Goal: Task Accomplishment & Management: Manage account settings

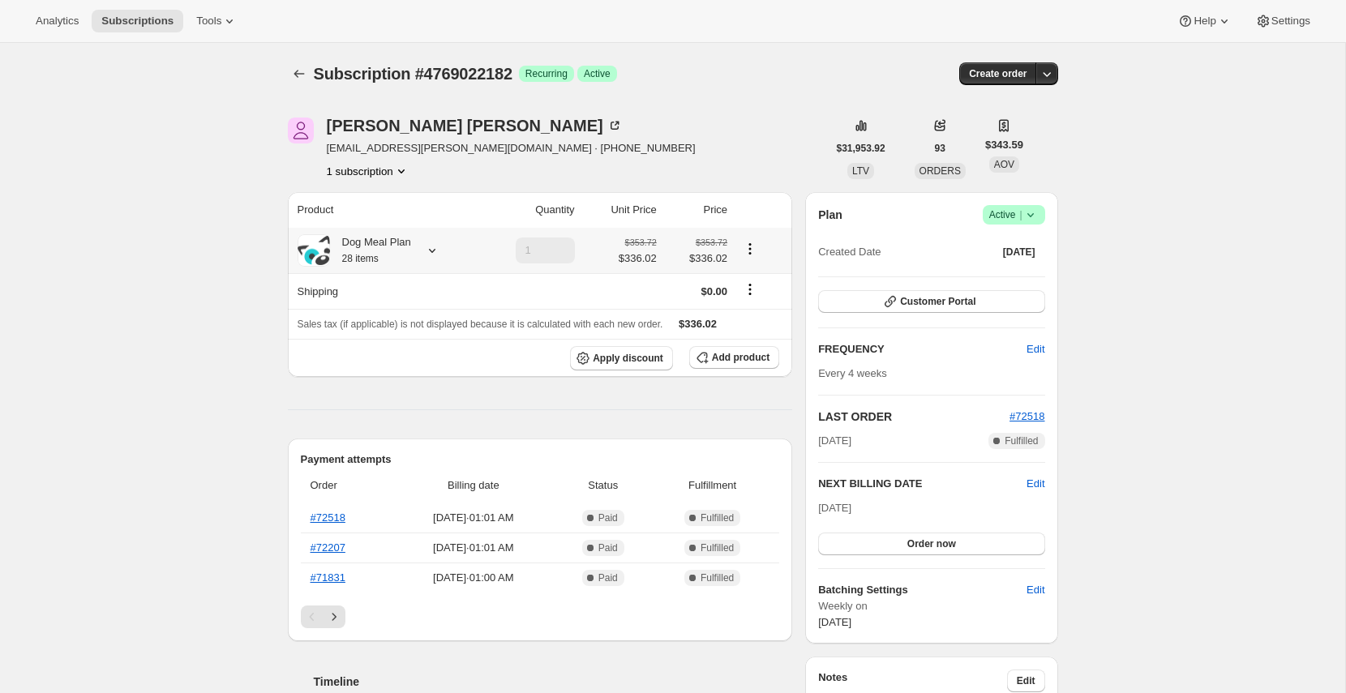
click at [380, 252] on div "Dog Meal Plan 28 items" at bounding box center [370, 250] width 81 height 32
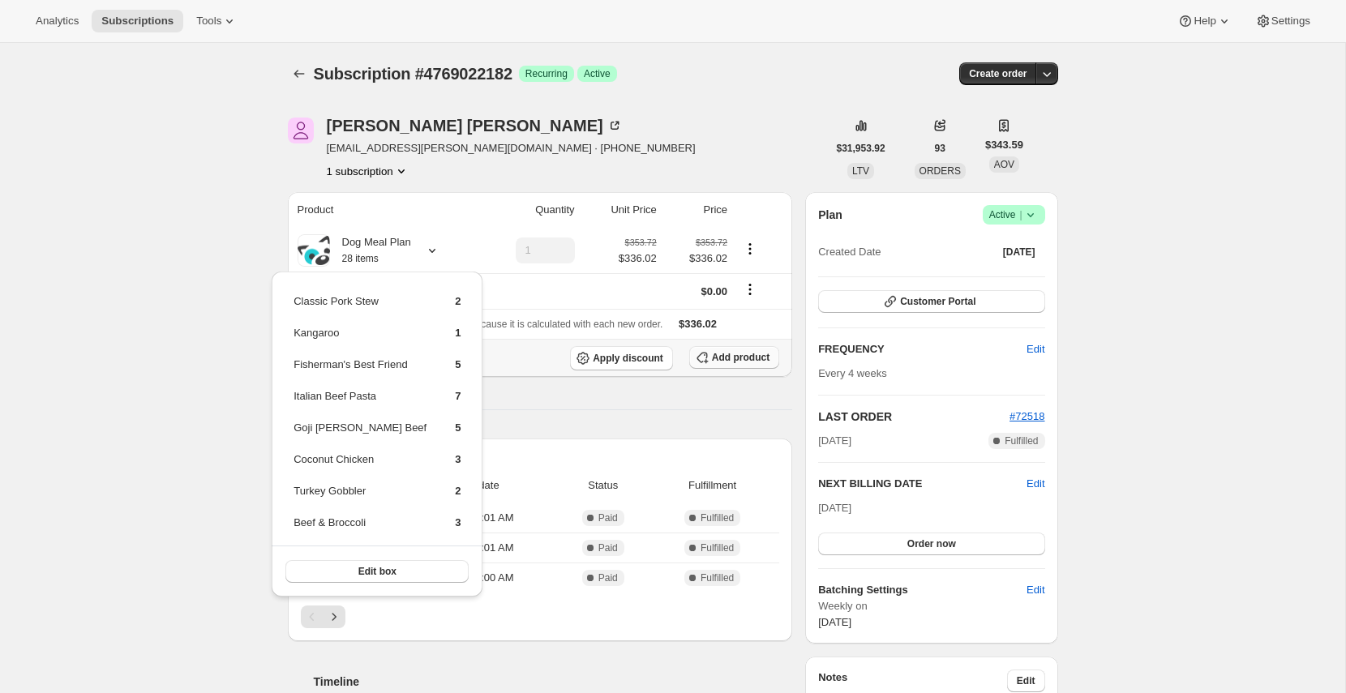
click at [744, 359] on span "Add product" at bounding box center [741, 357] width 58 height 13
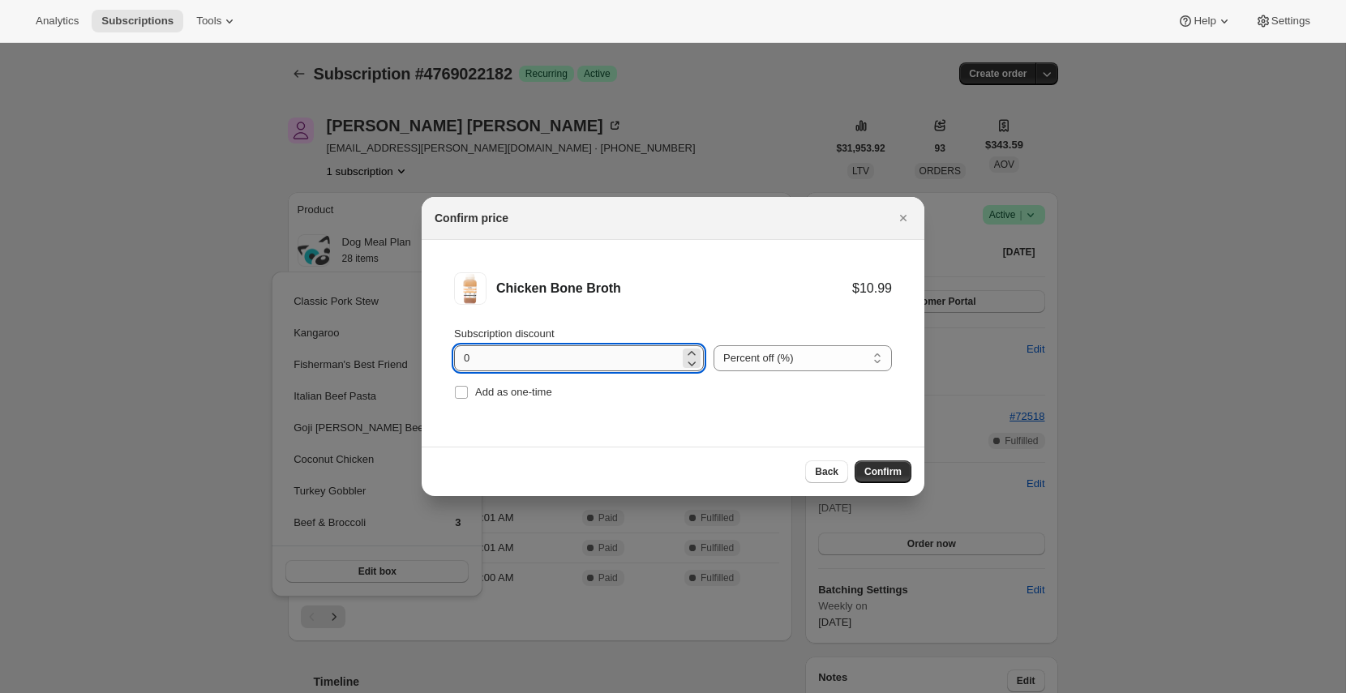
click at [517, 363] on input "0" at bounding box center [566, 359] width 225 height 26
type input "100"
click at [496, 398] on span "Add as one-time" at bounding box center [513, 392] width 77 height 16
click at [468, 398] on input "Add as one-time" at bounding box center [461, 392] width 13 height 13
checkbox input "true"
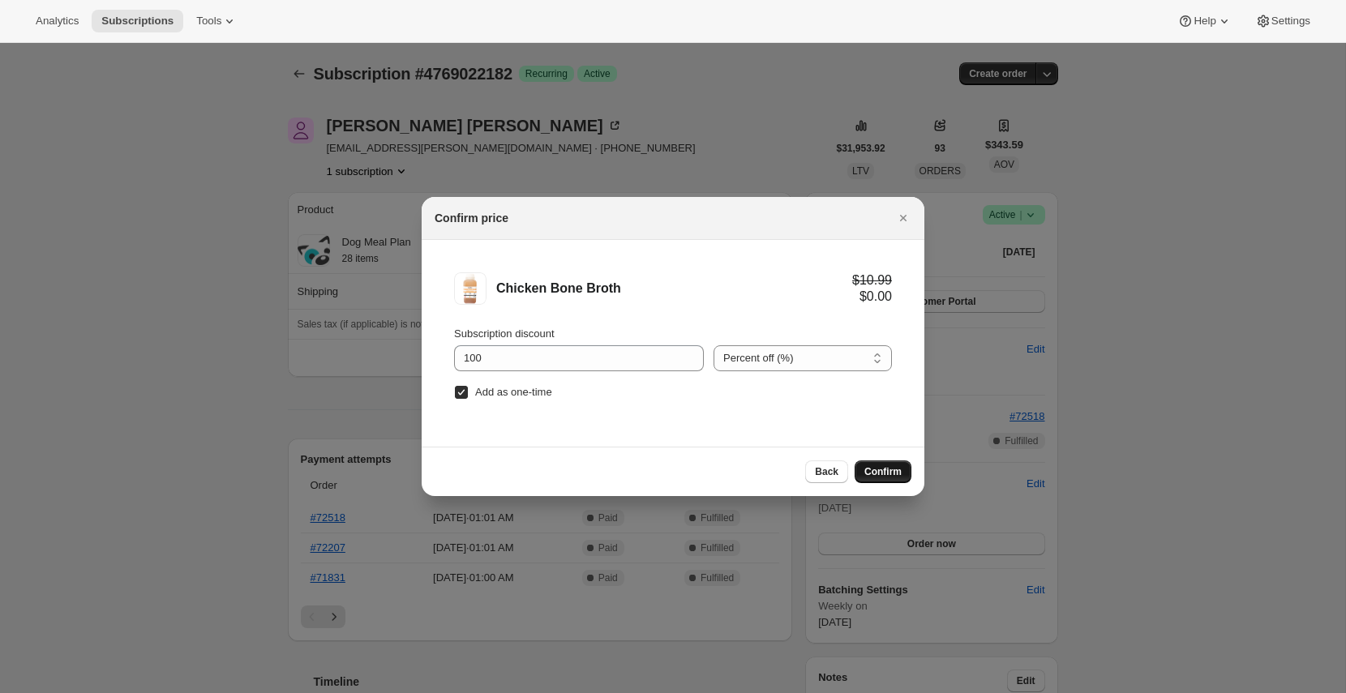
click at [884, 474] on span "Confirm" at bounding box center [883, 472] width 37 height 13
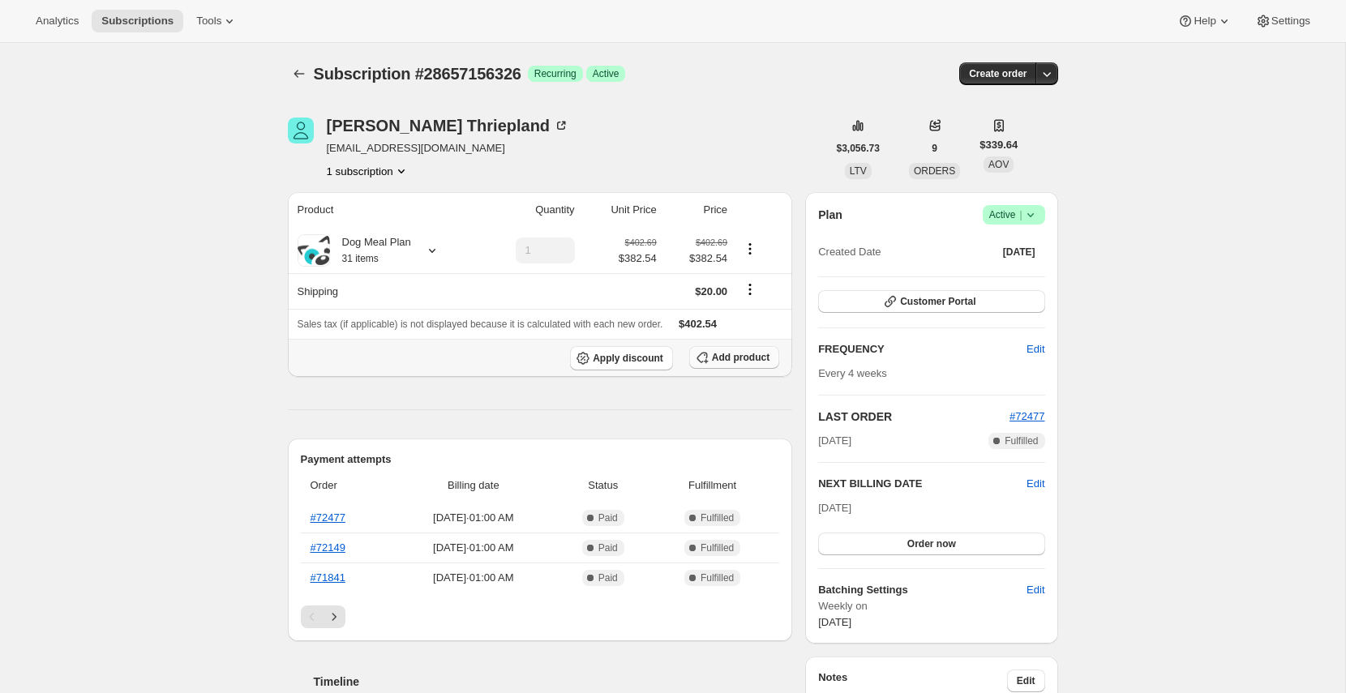
click at [741, 359] on span "Add product" at bounding box center [741, 357] width 58 height 13
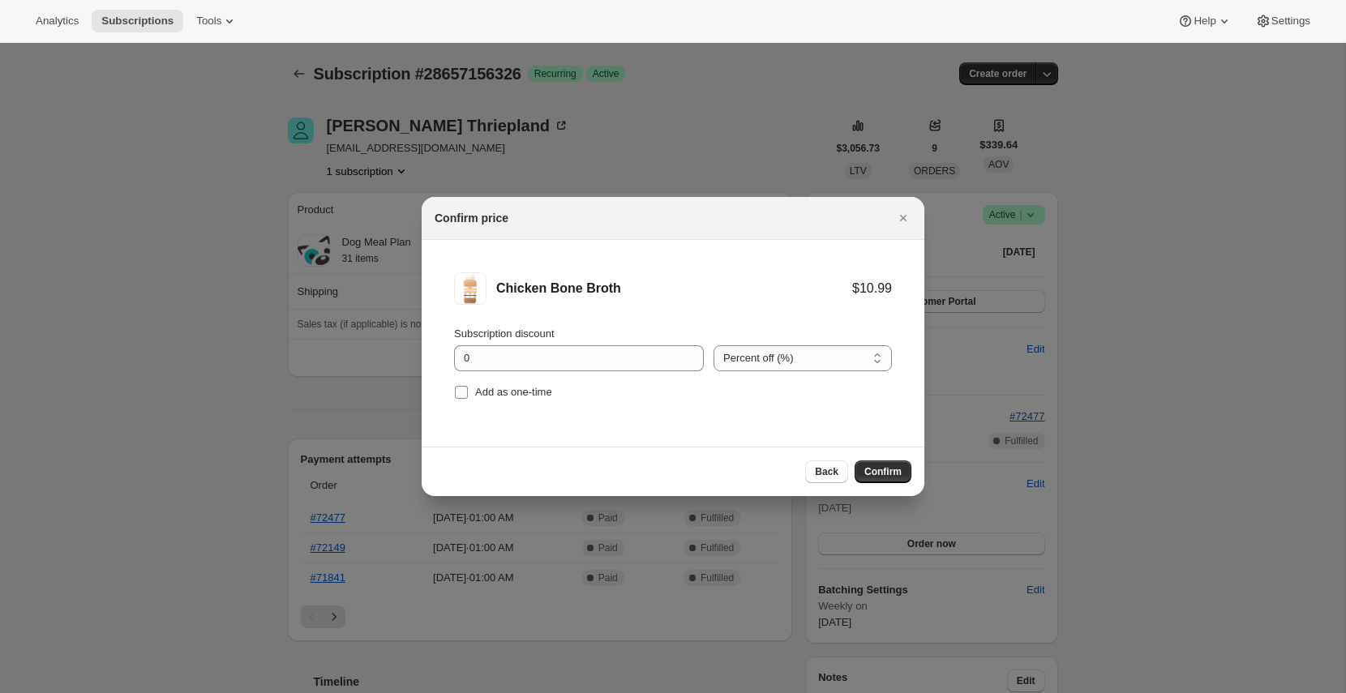
click at [464, 393] on input "Add as one-time" at bounding box center [461, 392] width 13 height 13
checkbox input "true"
click at [485, 359] on input "0" at bounding box center [566, 359] width 225 height 26
type input "100"
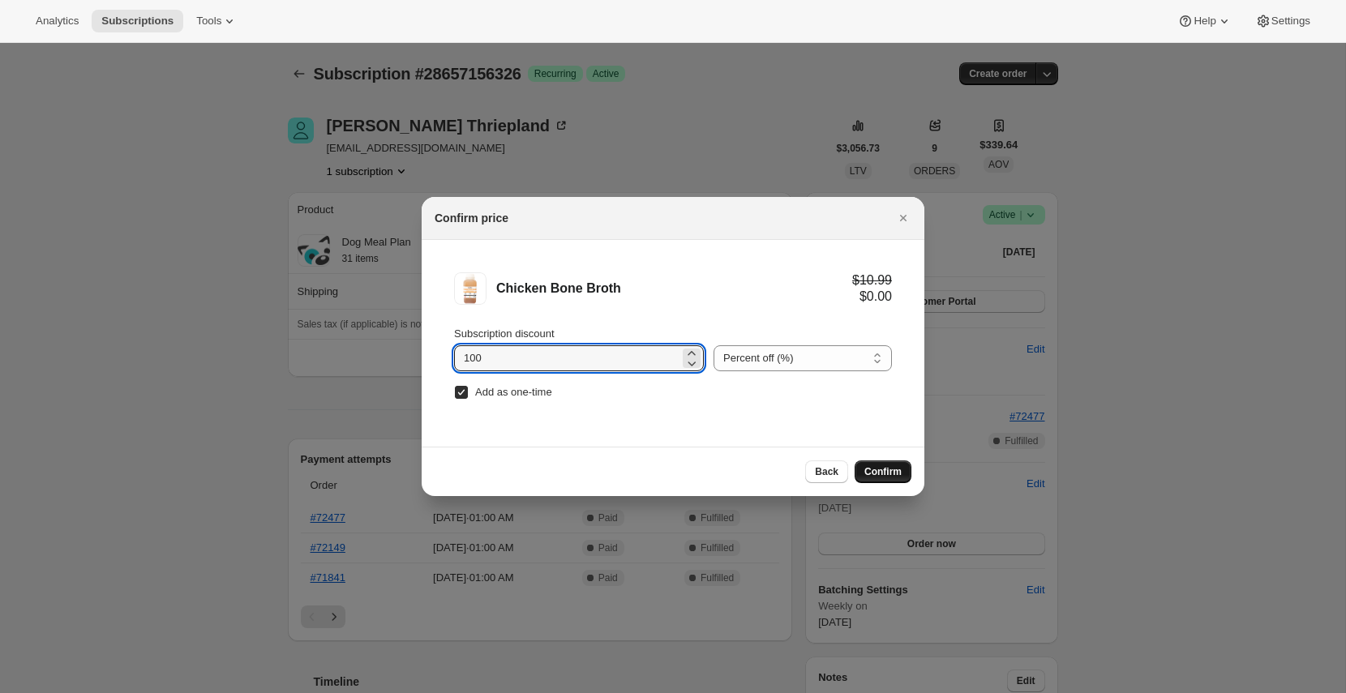
click at [887, 463] on button "Confirm" at bounding box center [883, 472] width 57 height 23
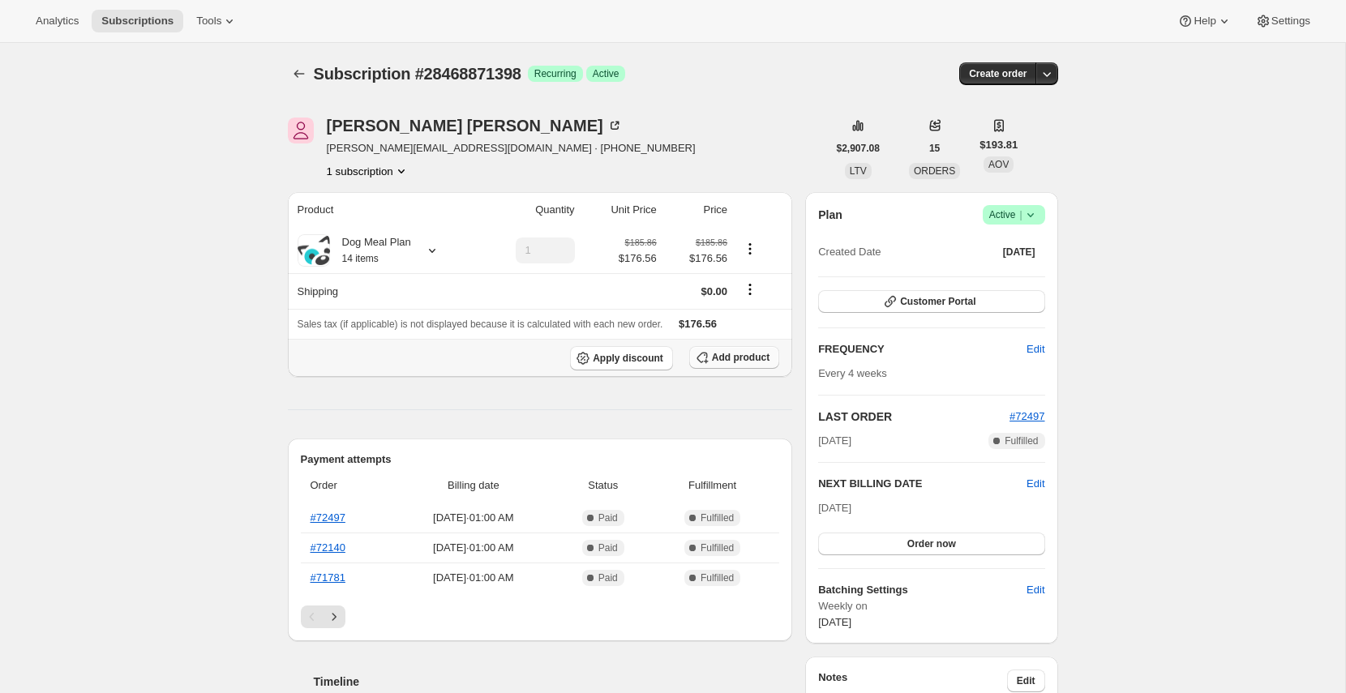
click at [760, 355] on span "Add product" at bounding box center [741, 357] width 58 height 13
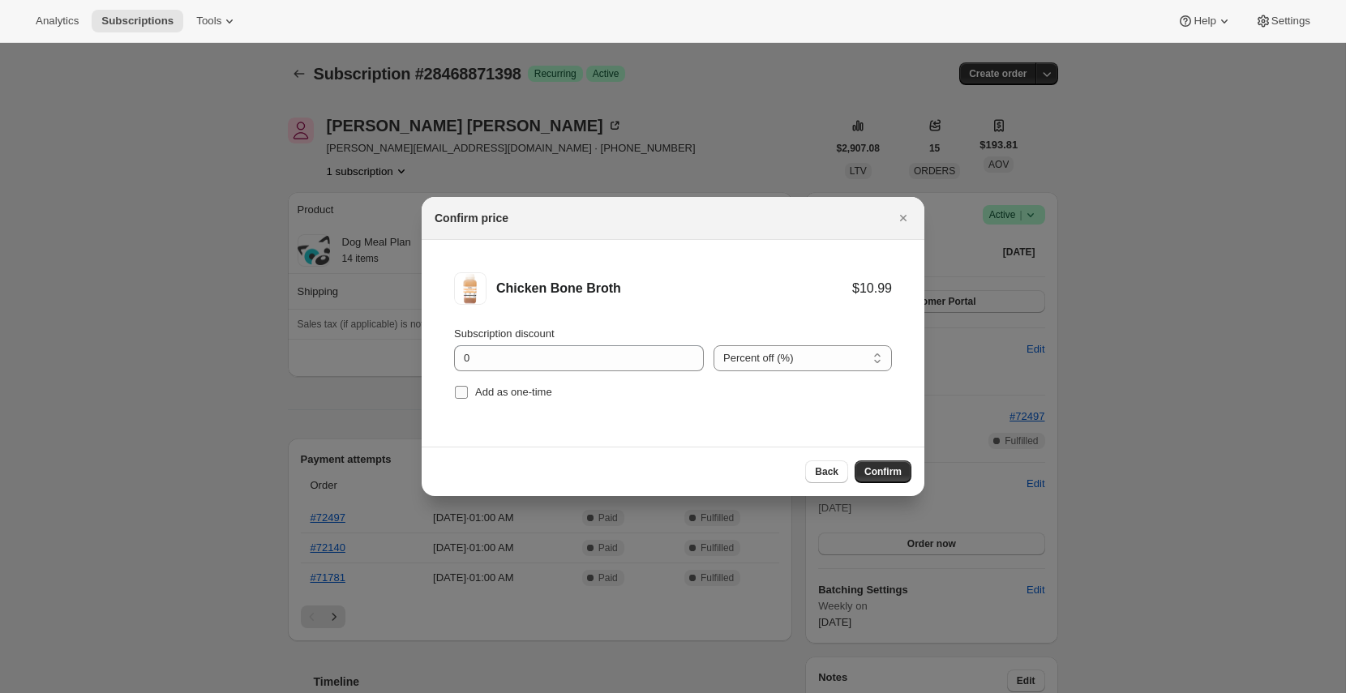
click at [468, 387] on span ":rdv:" at bounding box center [461, 392] width 15 height 15
click at [468, 387] on input "Add as one-time" at bounding box center [461, 392] width 13 height 13
checkbox input "true"
click at [477, 362] on input "0" at bounding box center [566, 359] width 225 height 26
type input "100"
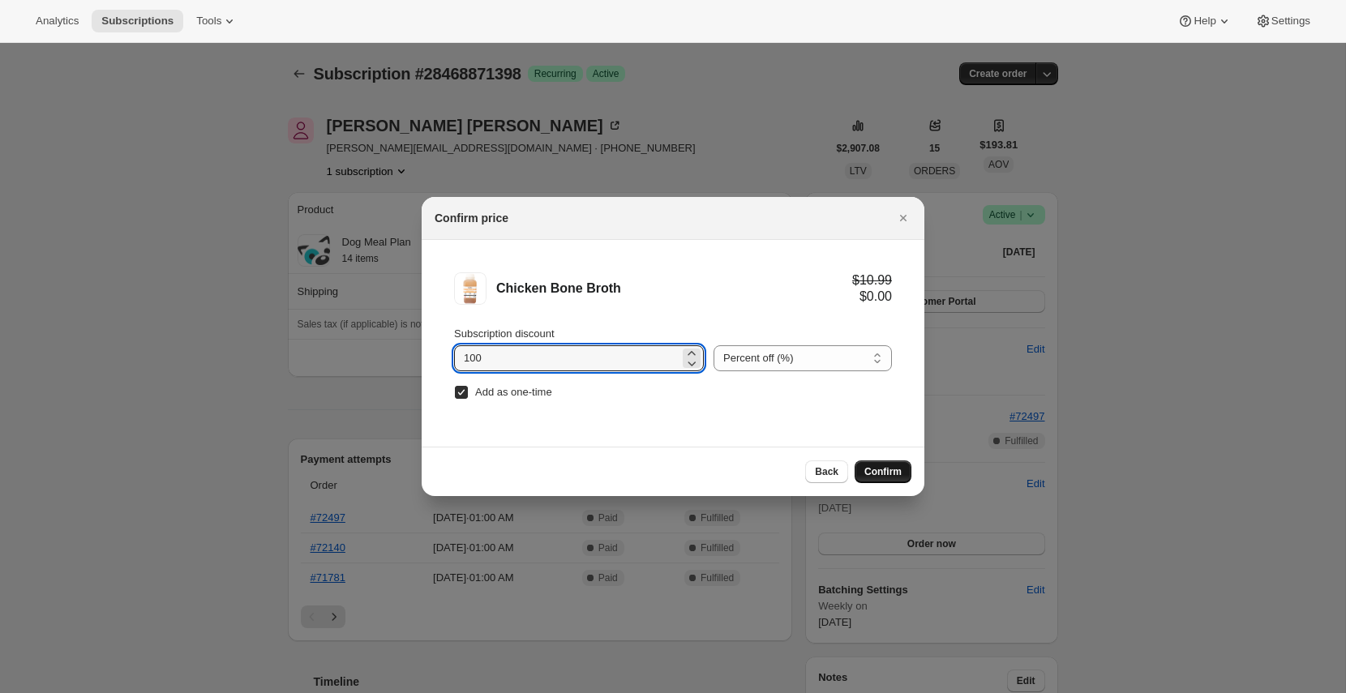
click at [887, 469] on span "Confirm" at bounding box center [883, 472] width 37 height 13
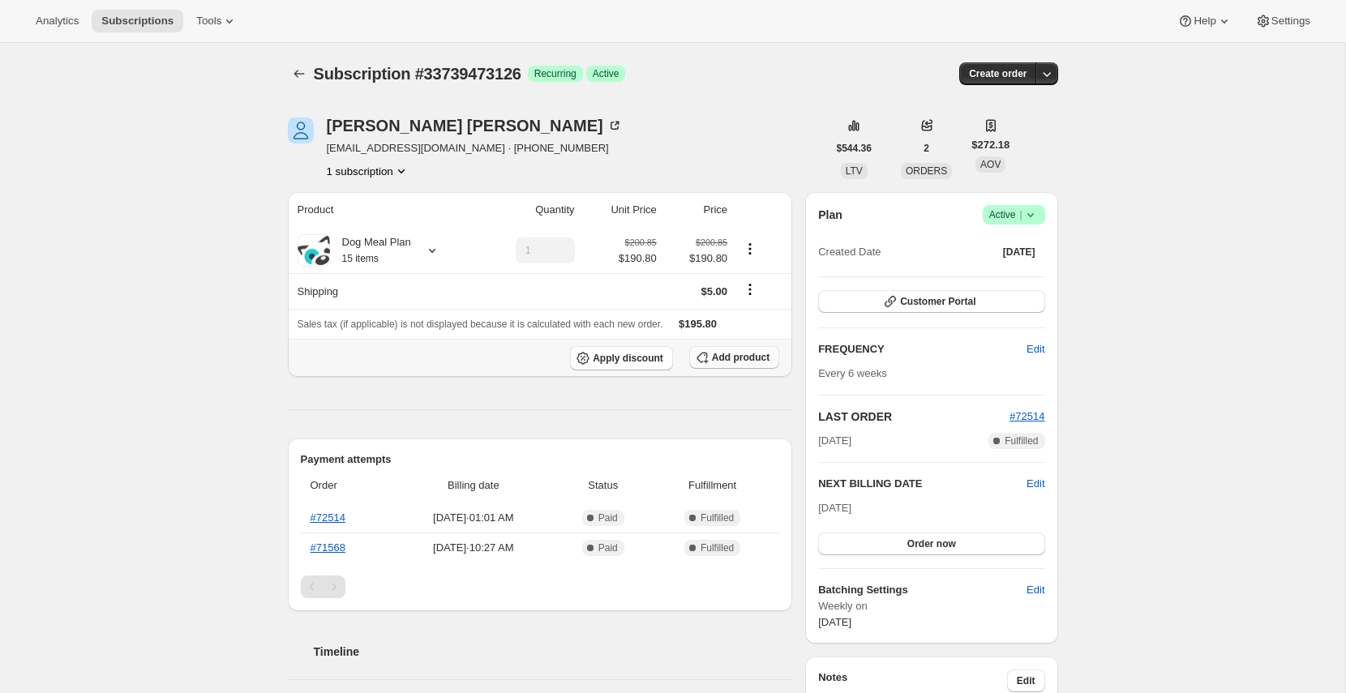
click at [731, 359] on span "Add product" at bounding box center [741, 357] width 58 height 13
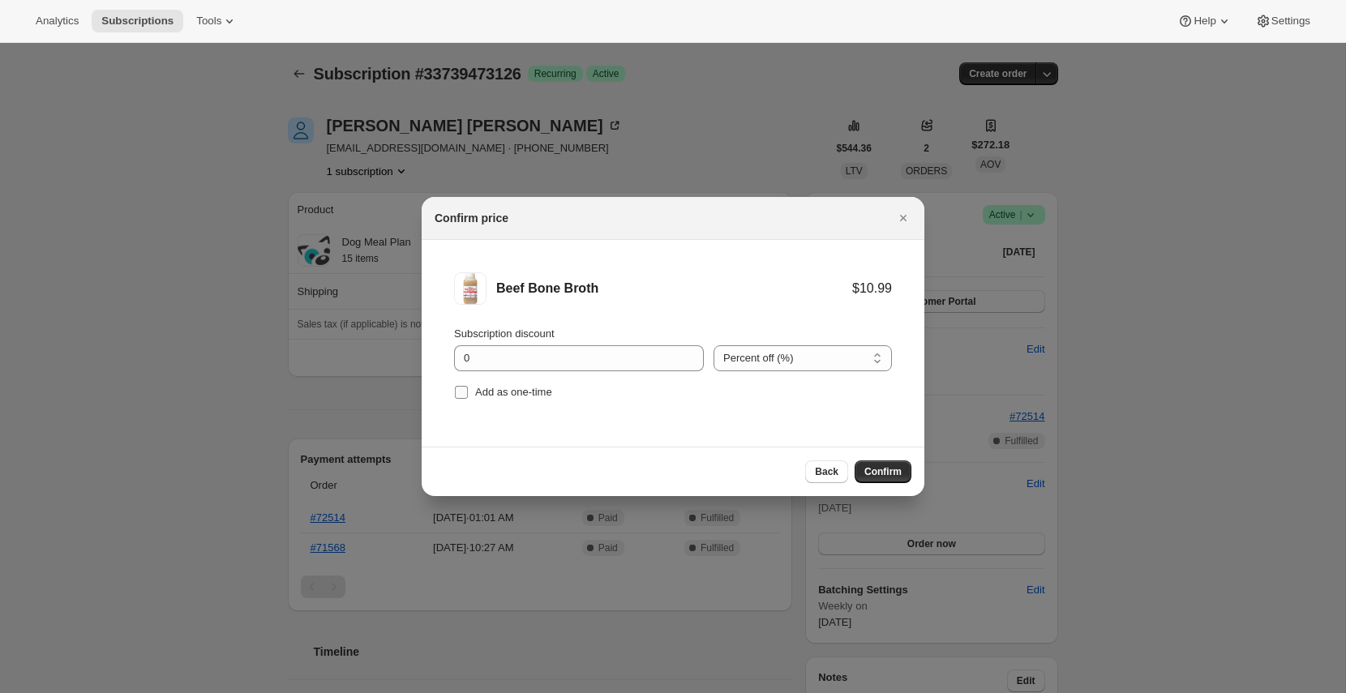
click at [467, 395] on input "Add as one-time" at bounding box center [461, 392] width 13 height 13
checkbox input "true"
click at [465, 365] on input "0" at bounding box center [566, 359] width 225 height 26
type input "100"
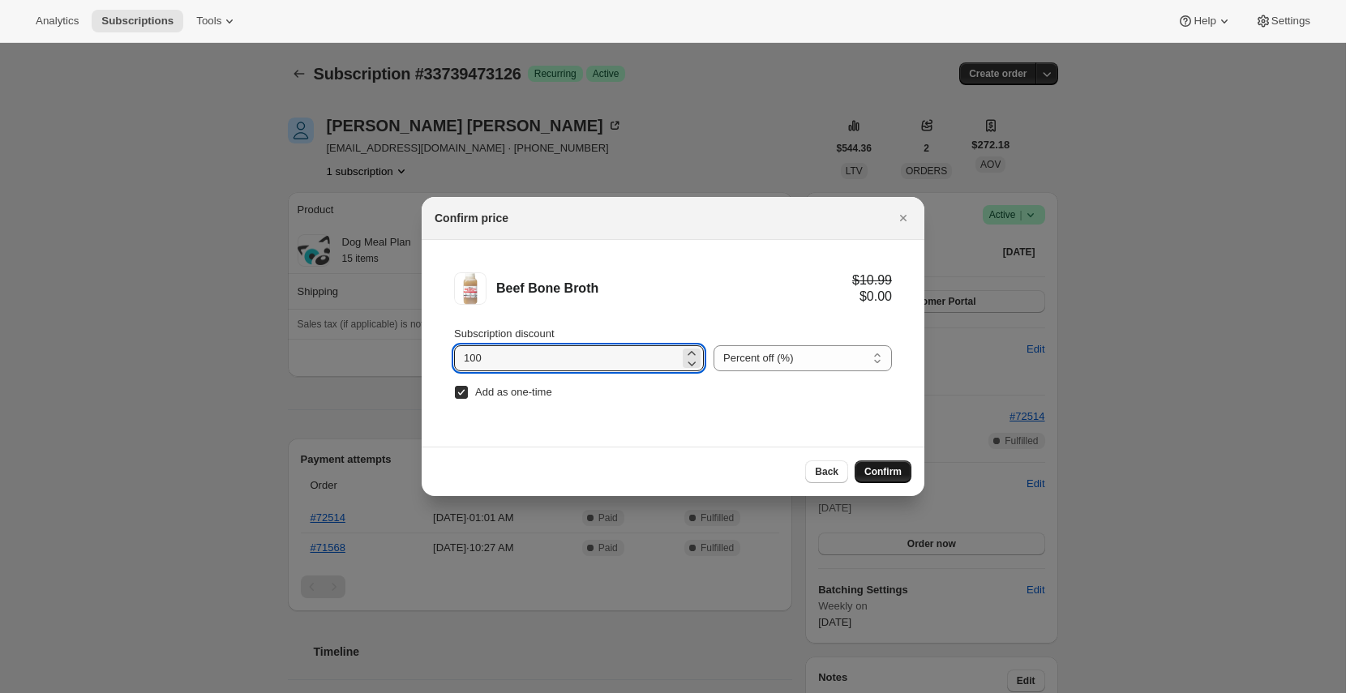
click at [892, 466] on span "Confirm" at bounding box center [883, 472] width 37 height 13
